Goal: Task Accomplishment & Management: Manage account settings

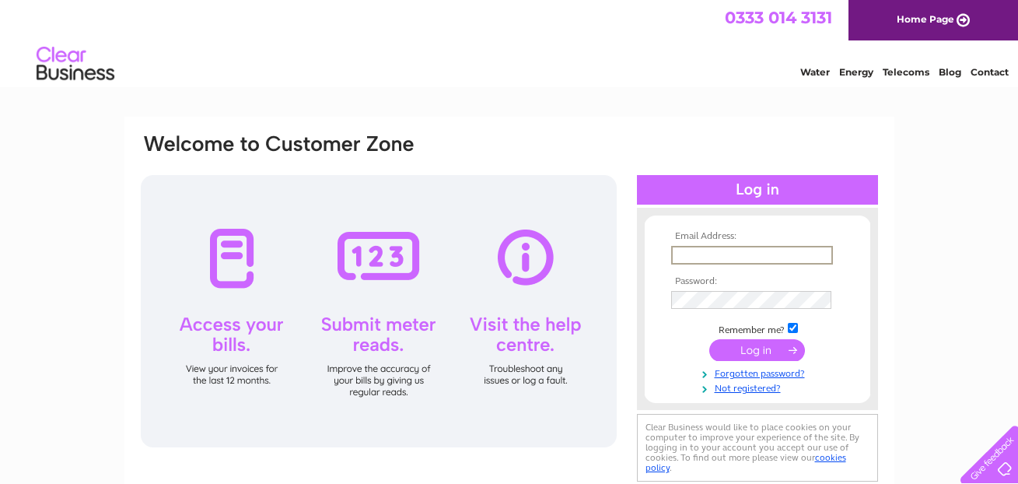
type input "[EMAIL_ADDRESS][DOMAIN_NAME]"
click at [757, 345] on input "submit" at bounding box center [757, 350] width 96 height 22
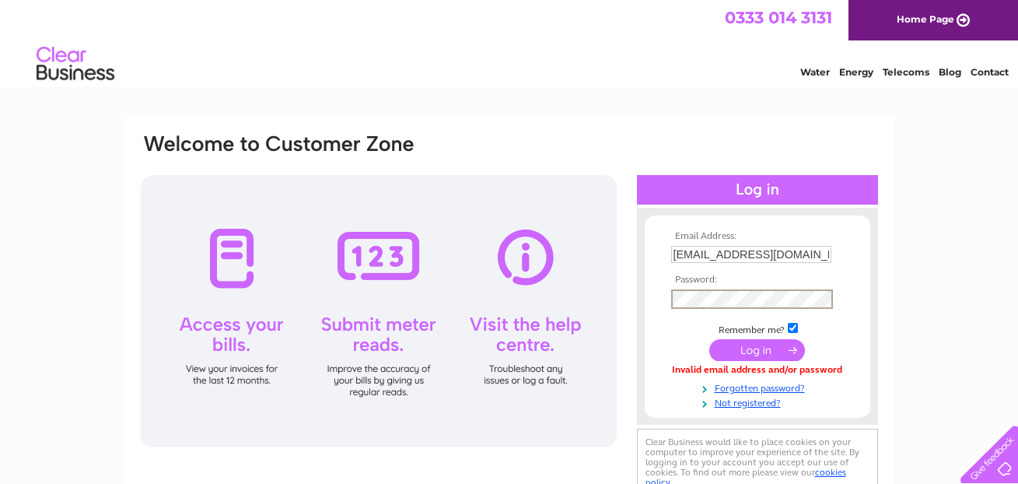
click at [756, 358] on td at bounding box center [757, 350] width 180 height 30
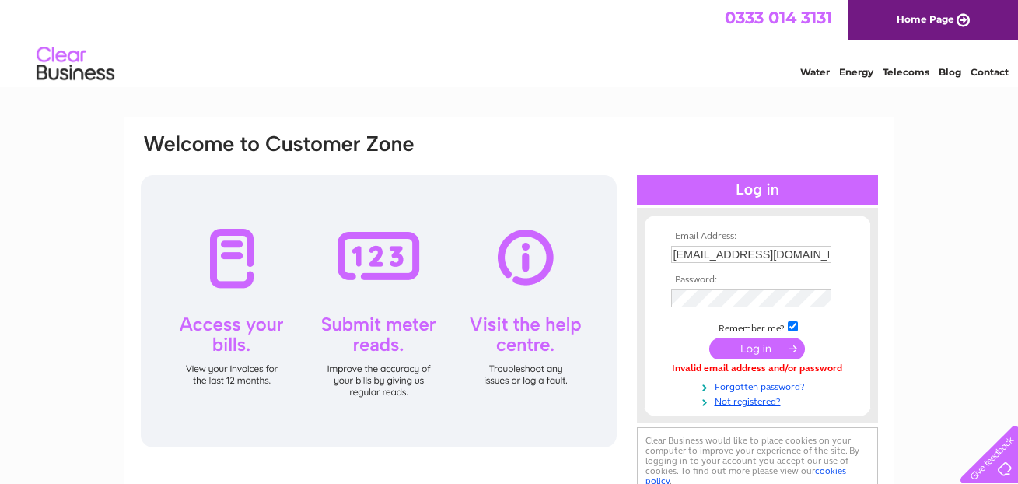
click at [759, 345] on input "submit" at bounding box center [757, 348] width 96 height 22
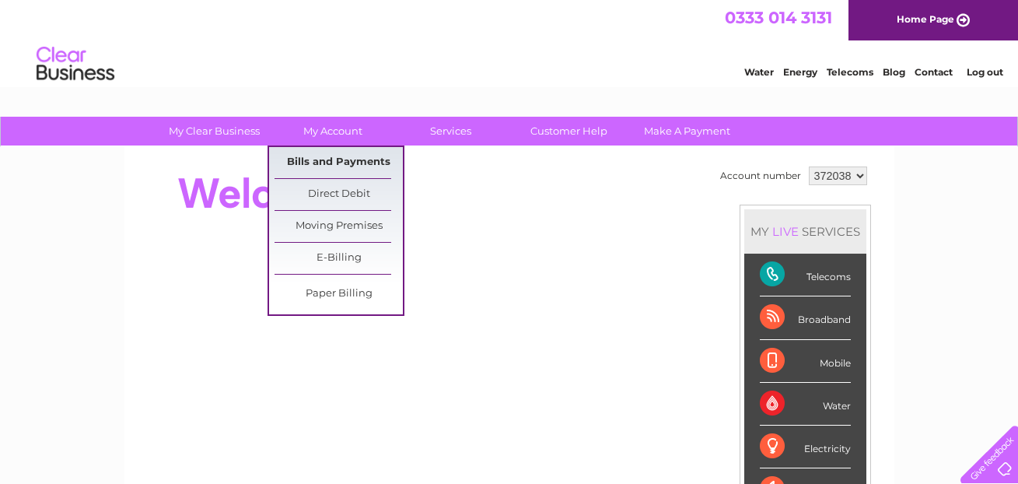
click at [319, 159] on link "Bills and Payments" at bounding box center [338, 162] width 128 height 31
